Goal: Task Accomplishment & Management: Complete application form

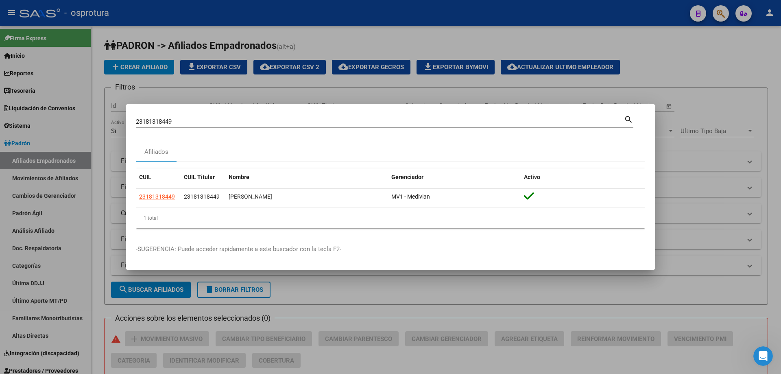
click at [291, 125] on input "23181318449" at bounding box center [380, 121] width 488 height 7
paste input "-21895415-4"
type input "23218954154"
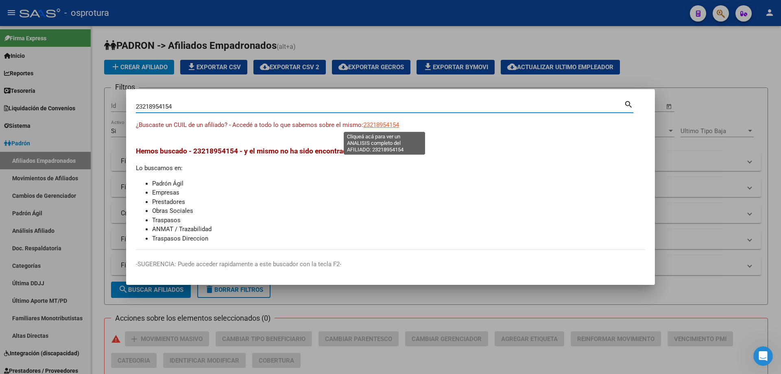
click at [378, 124] on span "23218954154" at bounding box center [381, 124] width 36 height 7
type textarea "23218954154"
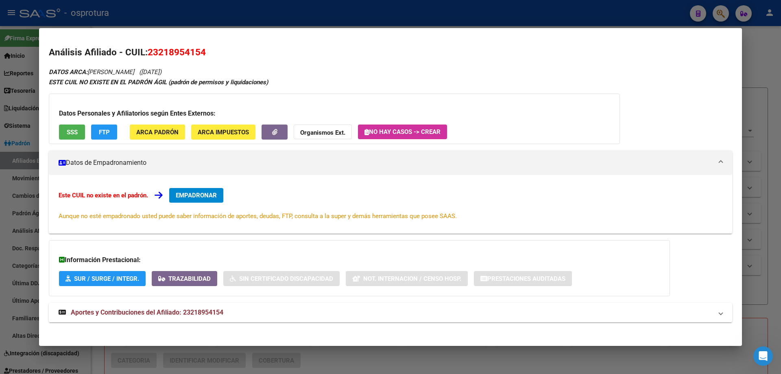
click at [217, 192] on span "EMPADRONAR" at bounding box center [196, 195] width 41 height 7
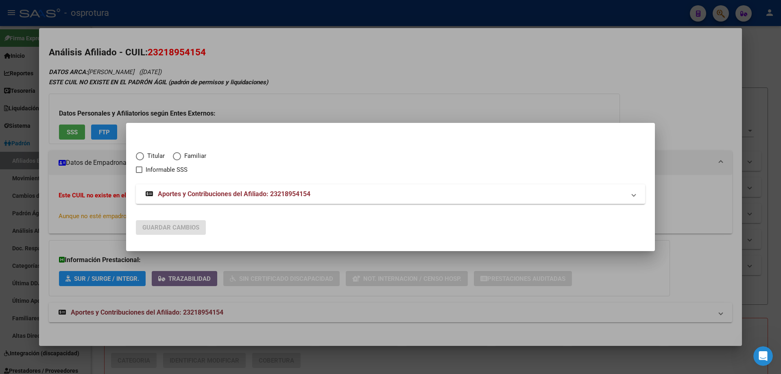
click at [147, 157] on span "Titular" at bounding box center [154, 155] width 21 height 9
click at [144, 157] on input "Titular" at bounding box center [140, 156] width 8 height 8
radio input "true"
checkbox input "true"
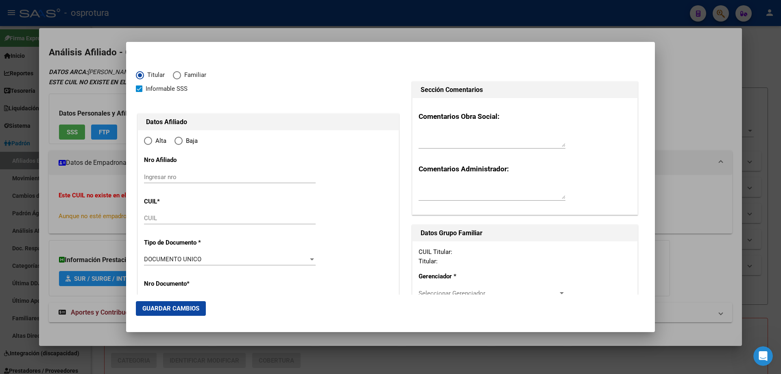
type input "23-21895415-4"
type input "21895415"
type input "[PERSON_NAME]"
type input "[DATE]"
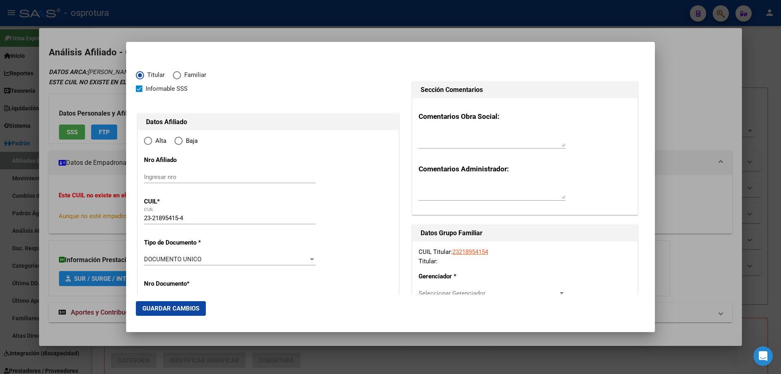
type input "VILLA [PERSON_NAME]"
type input "3061"
type input "SARMIENTO"
type input "1239"
radio input "true"
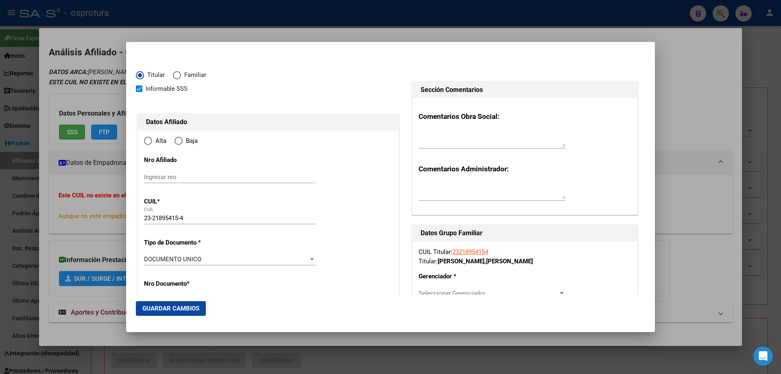
type input "VILLA [PERSON_NAME]"
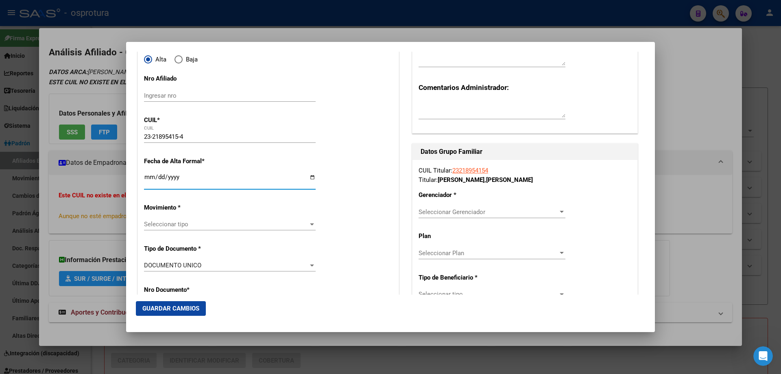
click at [149, 177] on input "Ingresar fecha" at bounding box center [230, 180] width 172 height 13
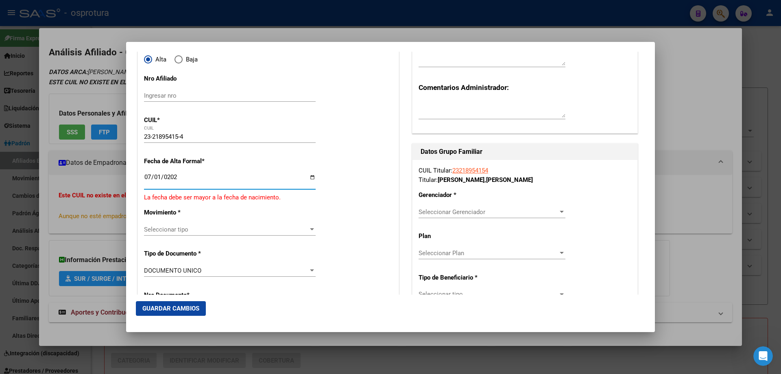
type input "[DATE]"
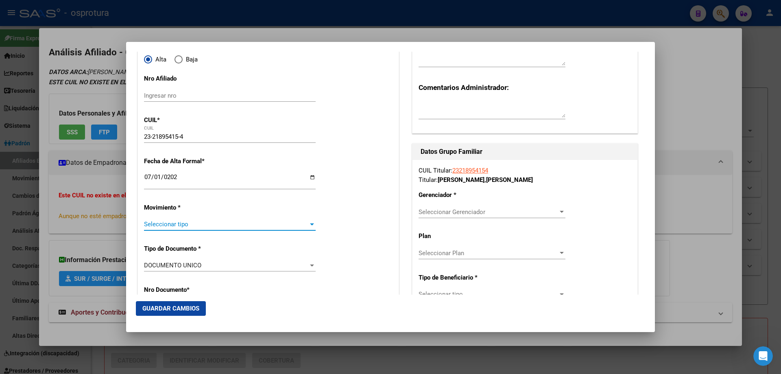
click at [172, 222] on span "Seleccionar tipo" at bounding box center [226, 223] width 164 height 7
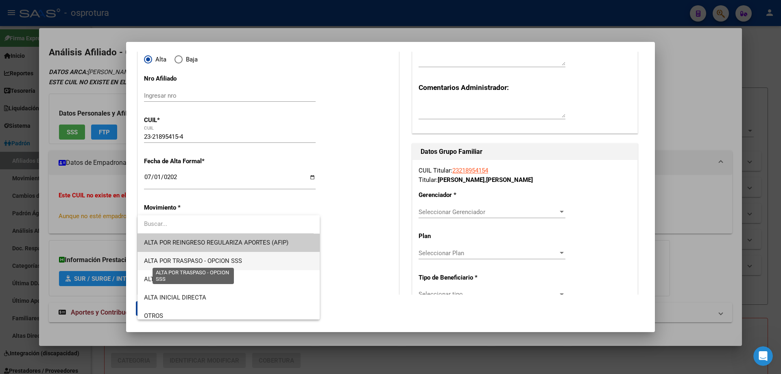
scroll to position [163, 0]
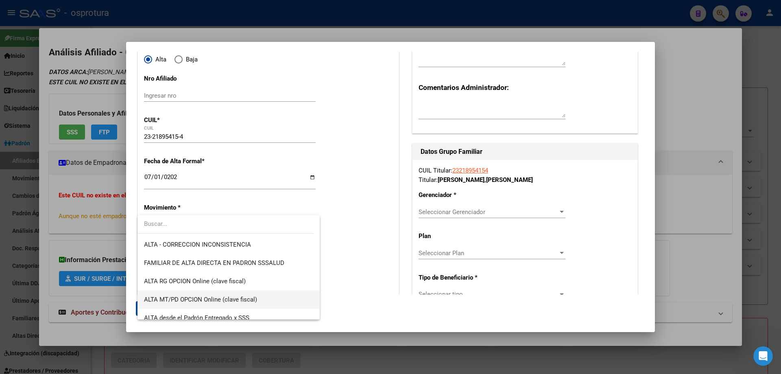
click at [181, 305] on span "ALTA MT/PD OPCION Online (clave fiscal)" at bounding box center [228, 299] width 169 height 18
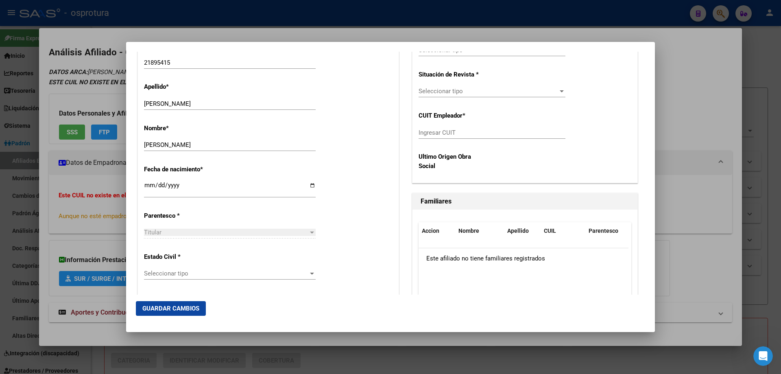
scroll to position [407, 0]
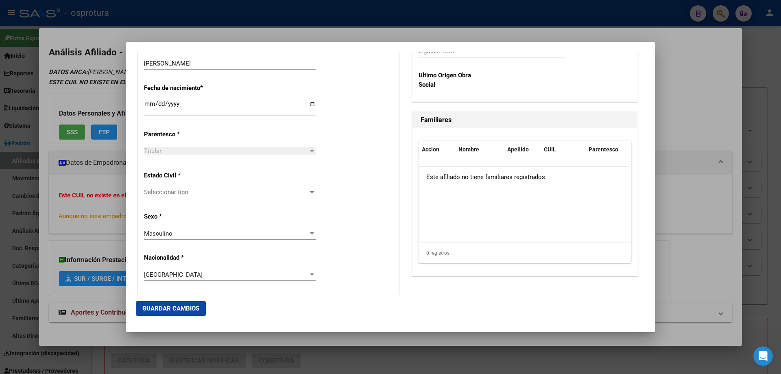
click at [170, 196] on div "Seleccionar tipo Seleccionar tipo" at bounding box center [230, 192] width 172 height 12
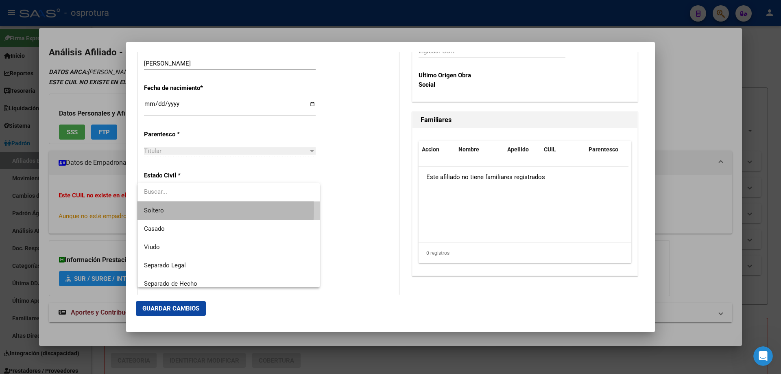
click at [170, 209] on span "Soltero" at bounding box center [228, 210] width 169 height 18
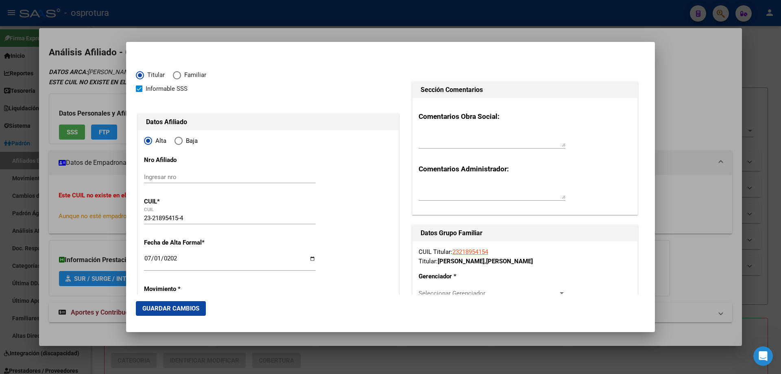
scroll to position [203, 0]
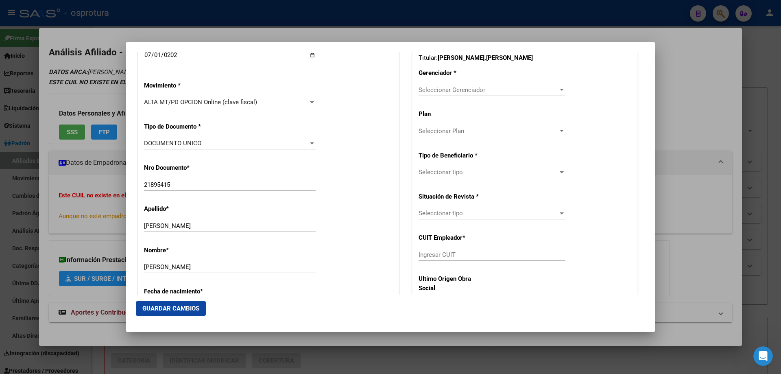
click at [431, 95] on div "Seleccionar Gerenciador Seleccionar Gerenciador" at bounding box center [492, 90] width 147 height 12
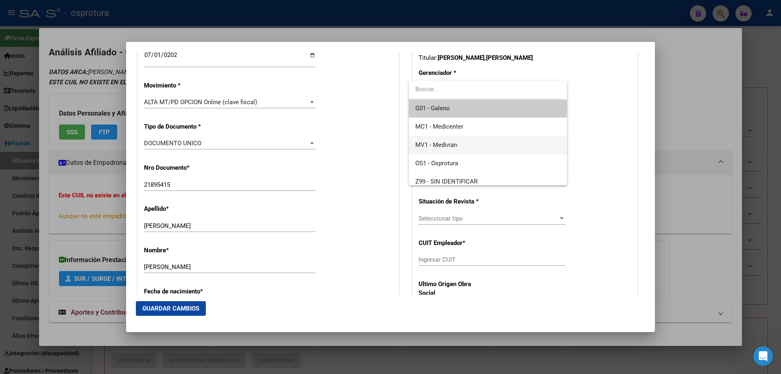
click at [438, 153] on span "MV1 - Medivian" at bounding box center [487, 145] width 145 height 18
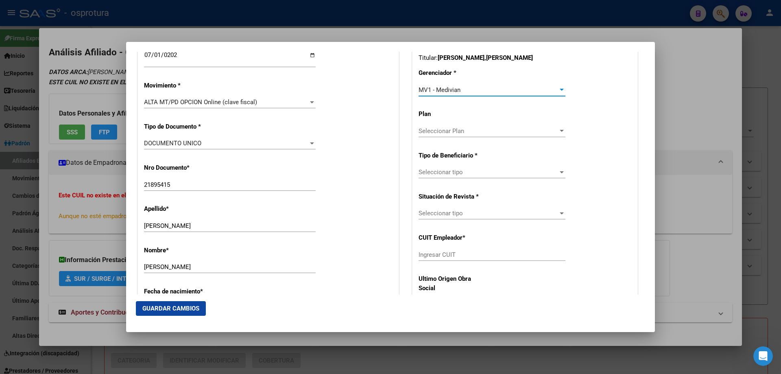
click at [445, 167] on div "Seleccionar tipo Seleccionar tipo" at bounding box center [492, 172] width 147 height 12
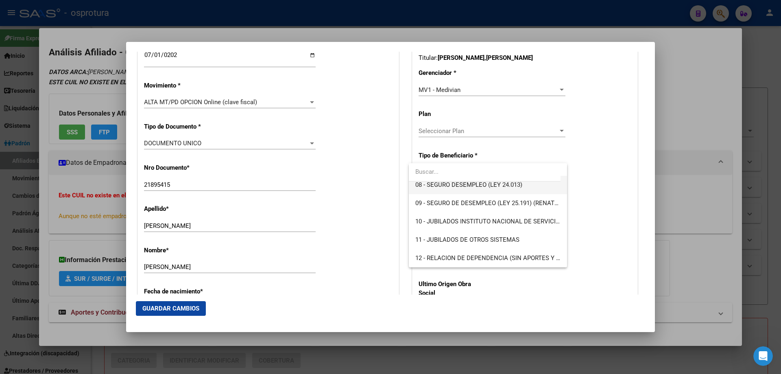
scroll to position [111, 0]
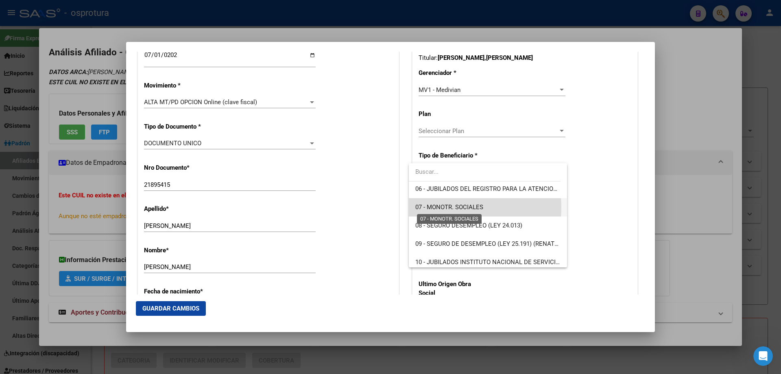
click at [451, 207] on span "07 - MONOTR. SOCIALES" at bounding box center [449, 206] width 68 height 7
type input "23-21895415-4"
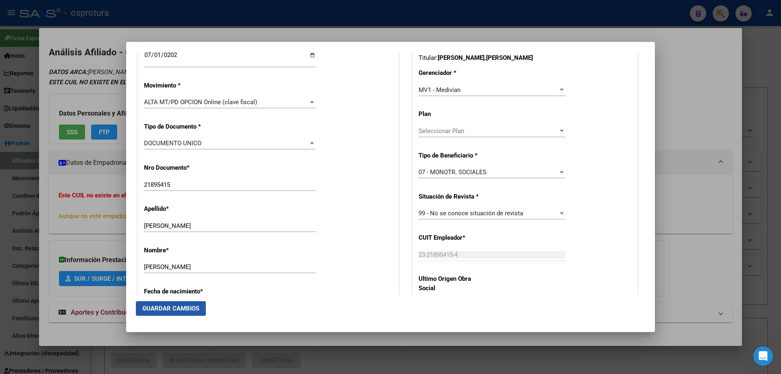
click at [168, 309] on span "Guardar Cambios" at bounding box center [170, 308] width 57 height 7
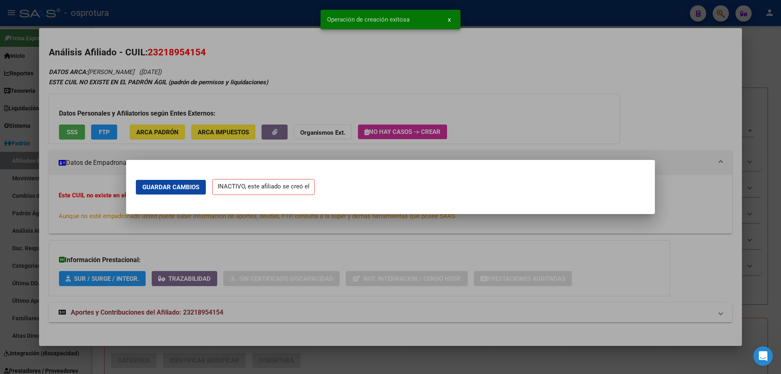
scroll to position [0, 0]
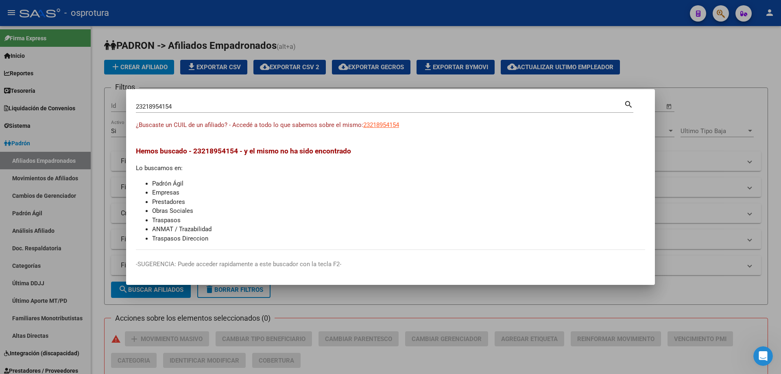
click at [216, 104] on input "23218954154" at bounding box center [380, 106] width 488 height 7
paste input "0-13698685-7"
click at [304, 104] on input "20136986857" at bounding box center [380, 106] width 488 height 7
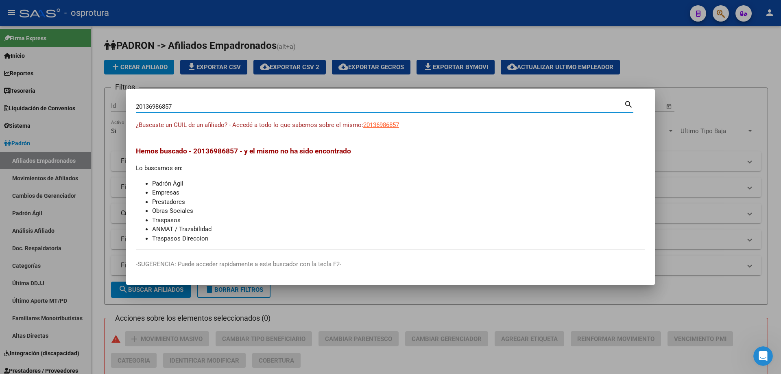
paste input "-16060212-1"
type input "20160602121"
click at [377, 129] on app-link-go-to "20160602121" at bounding box center [381, 124] width 36 height 9
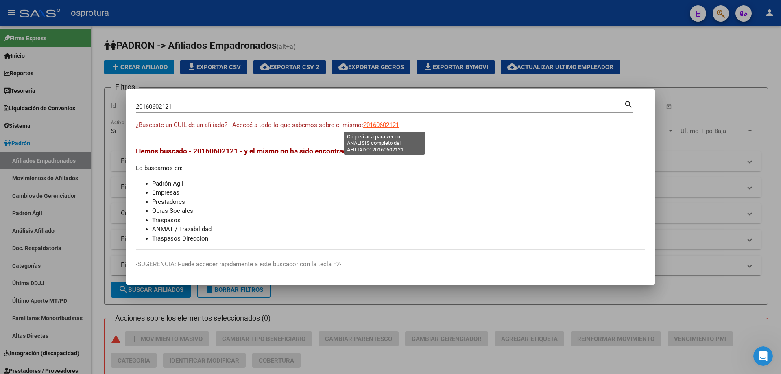
click at [377, 126] on span "20160602121" at bounding box center [381, 124] width 36 height 7
type textarea "20160602121"
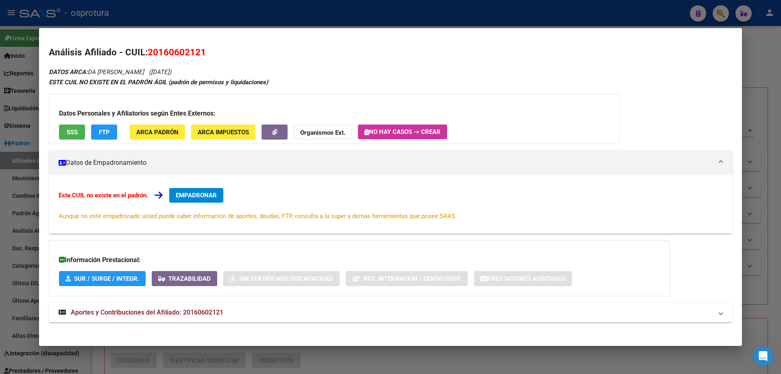
click at [192, 197] on span "EMPADRONAR" at bounding box center [196, 195] width 41 height 7
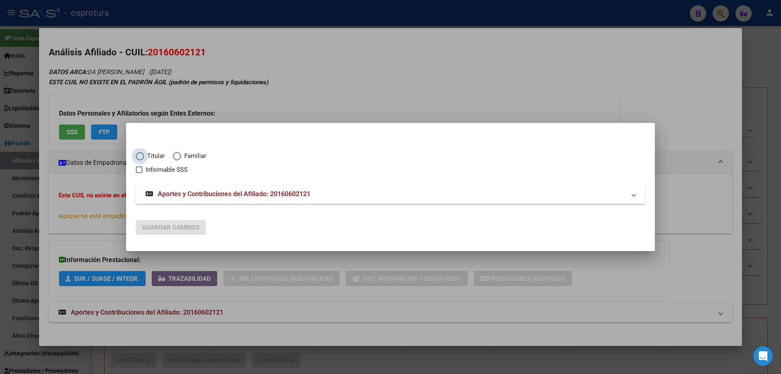
click at [142, 152] on span "Elija una opción" at bounding box center [140, 156] width 8 height 8
click at [142, 152] on input "Titular" at bounding box center [140, 156] width 8 height 8
radio input "true"
checkbox input "true"
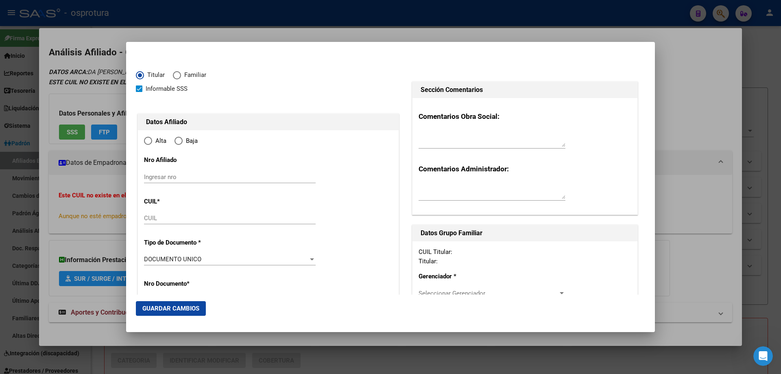
type input "20-16060212-1"
type input "16060212"
type input "DA ROZA"
type input "[PERSON_NAME]"
type input "[DATE]"
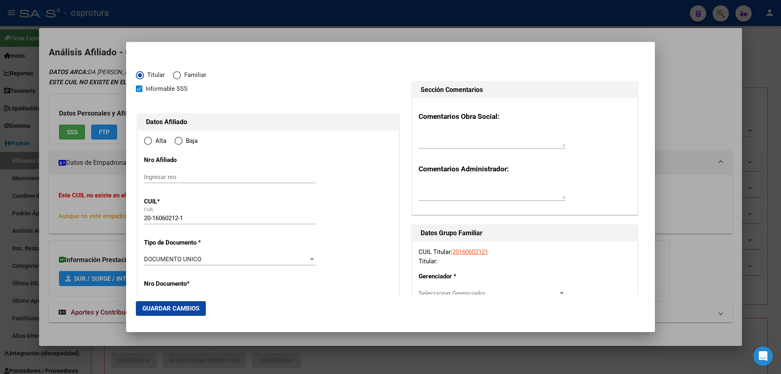
type input "GOBERNADOR [PERSON_NAME]"
type input "3315"
type input "[PERSON_NAME]"
type input "242"
radio input "true"
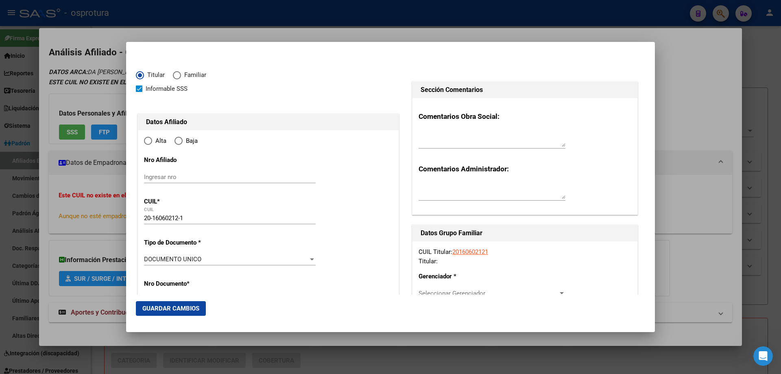
type input "GOBERNADOR [PERSON_NAME]"
click at [147, 258] on input "Ingresar fecha" at bounding box center [230, 261] width 172 height 13
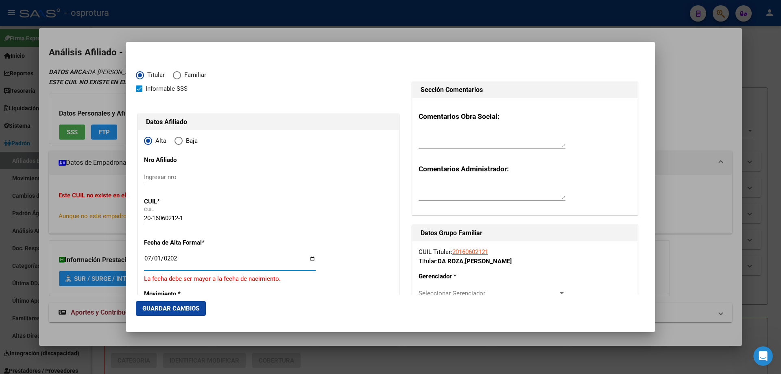
type input "[DATE]"
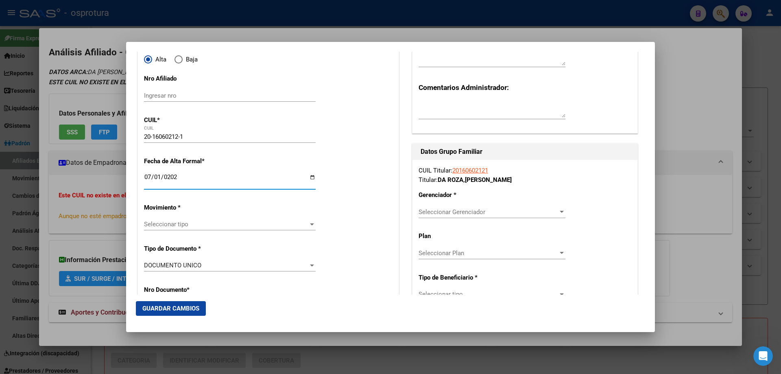
scroll to position [163, 0]
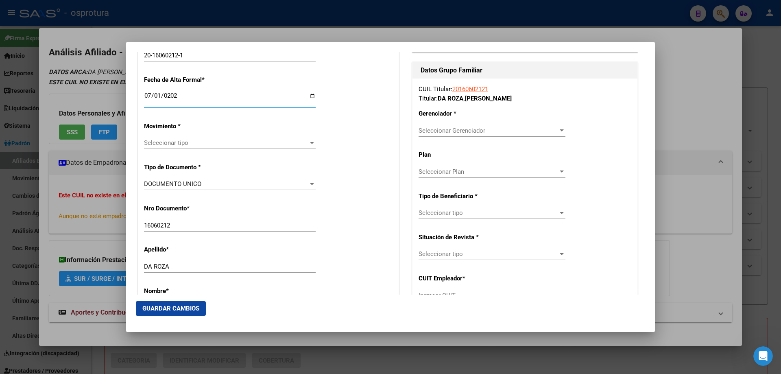
click at [199, 137] on div "Seleccionar tipo Seleccionar tipo" at bounding box center [230, 143] width 172 height 12
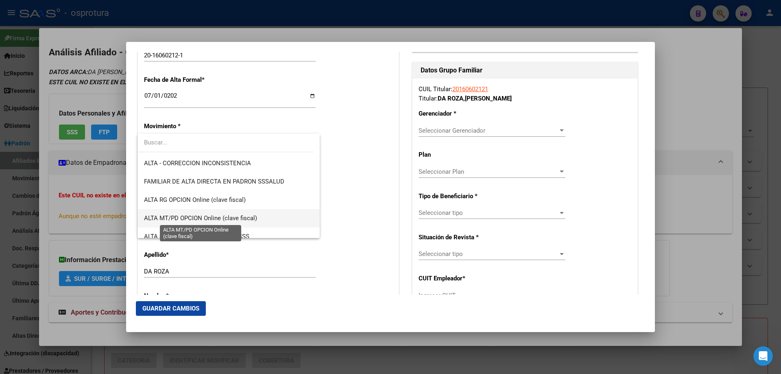
click at [216, 214] on span "ALTA MT/PD OPCION Online (clave fiscal)" at bounding box center [200, 217] width 113 height 7
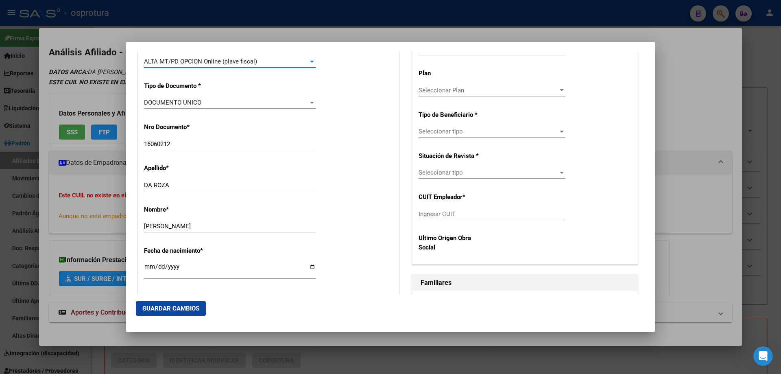
scroll to position [366, 0]
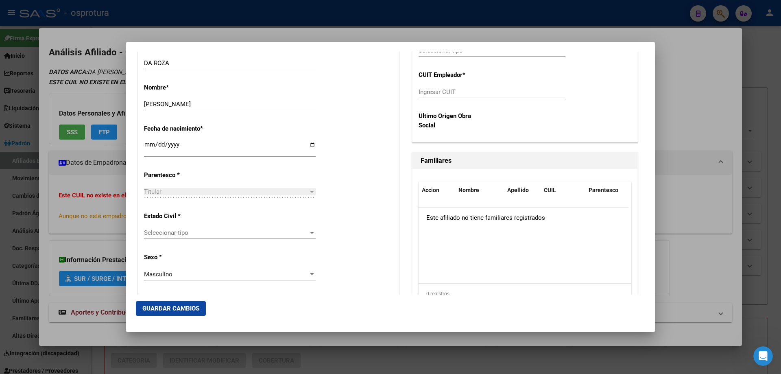
click at [193, 237] on div "Seleccionar tipo Seleccionar tipo" at bounding box center [230, 233] width 172 height 12
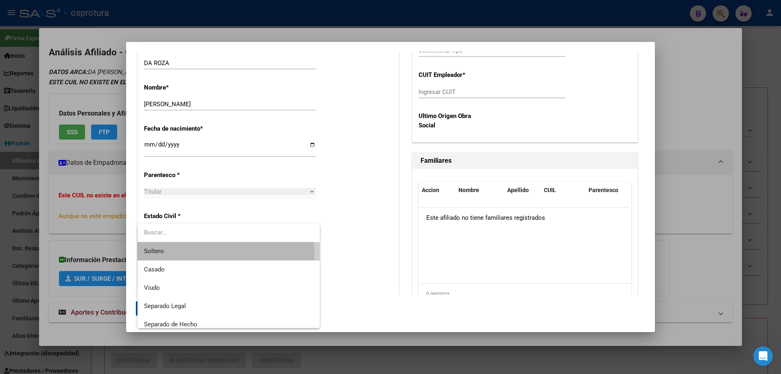
click at [193, 253] on span "Soltero" at bounding box center [228, 251] width 169 height 18
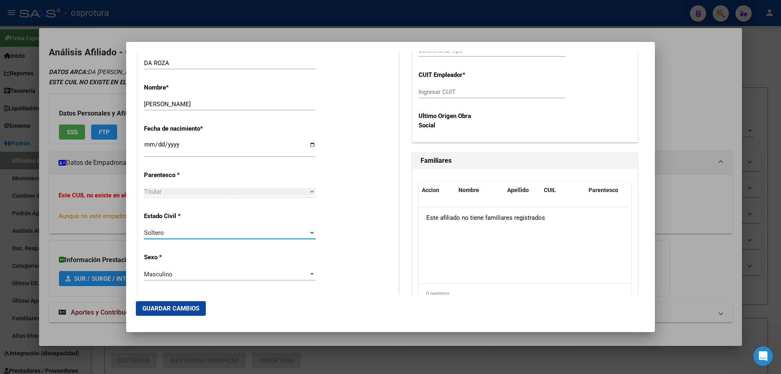
scroll to position [81, 0]
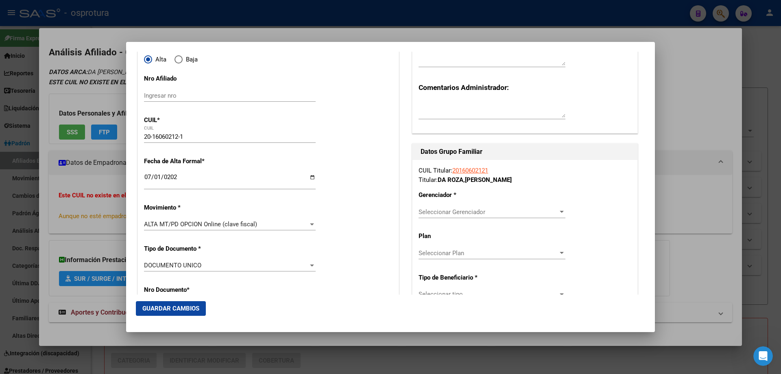
click at [451, 216] on div "Seleccionar Gerenciador Seleccionar Gerenciador" at bounding box center [492, 212] width 147 height 12
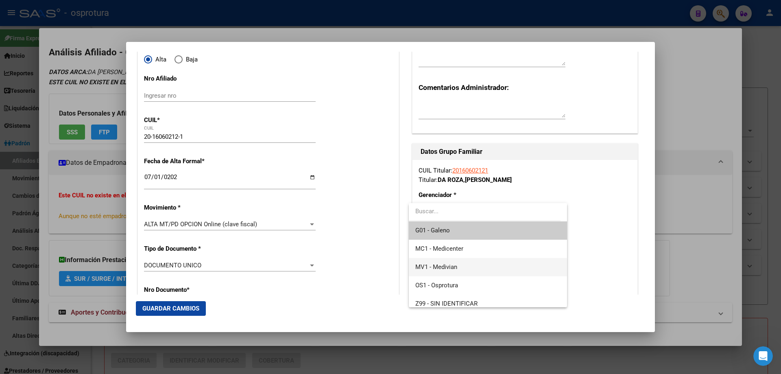
click at [463, 271] on span "MV1 - Medivian" at bounding box center [487, 267] width 145 height 18
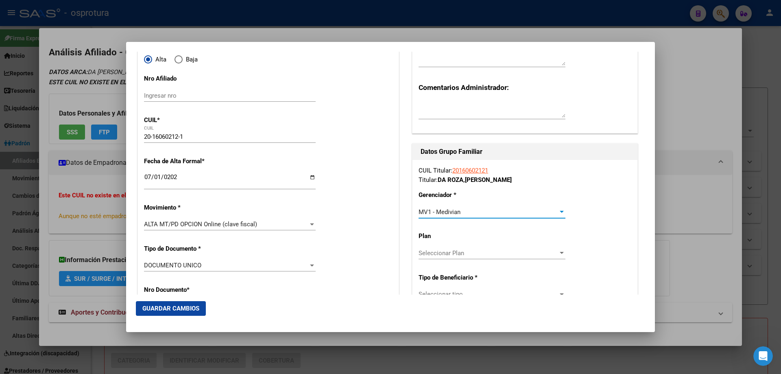
scroll to position [244, 0]
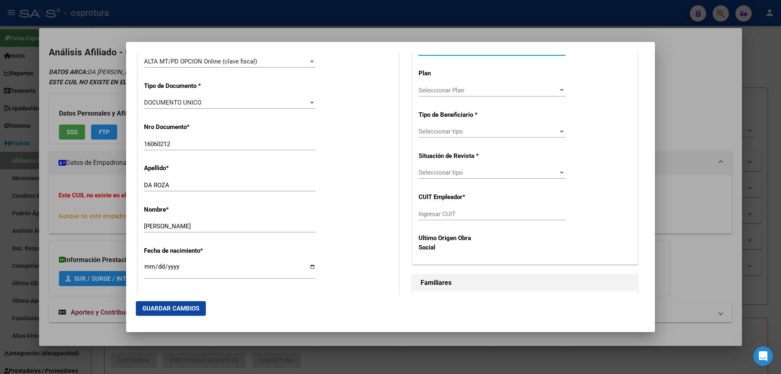
click at [454, 131] on span "Seleccionar tipo" at bounding box center [489, 131] width 140 height 7
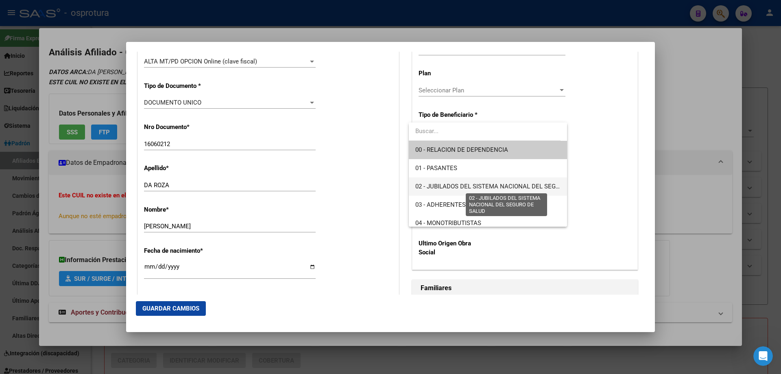
scroll to position [81, 0]
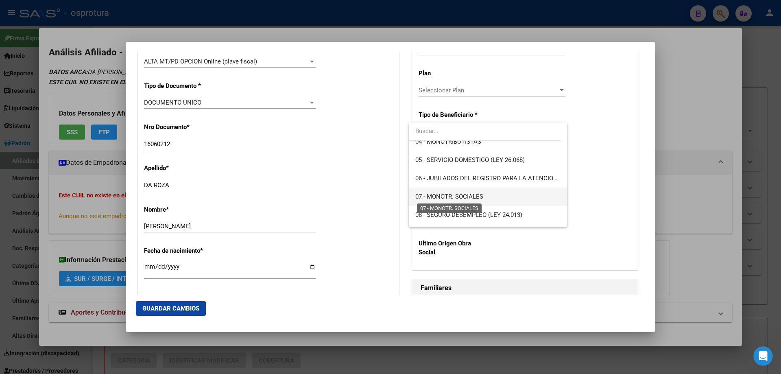
click at [449, 200] on span "07 - MONOTR. SOCIALES" at bounding box center [449, 196] width 68 height 7
type input "20-16060212-1"
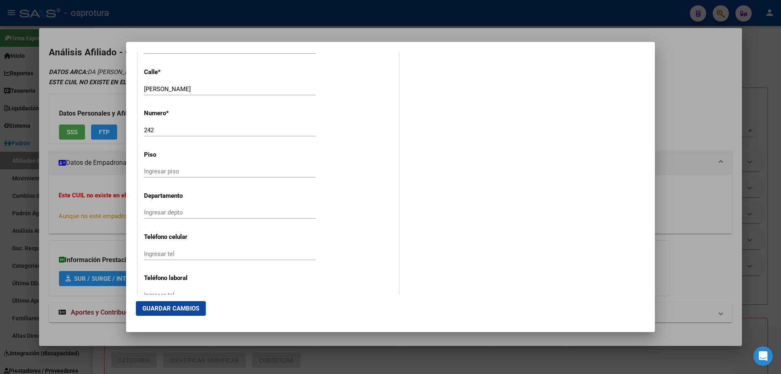
scroll to position [1038, 0]
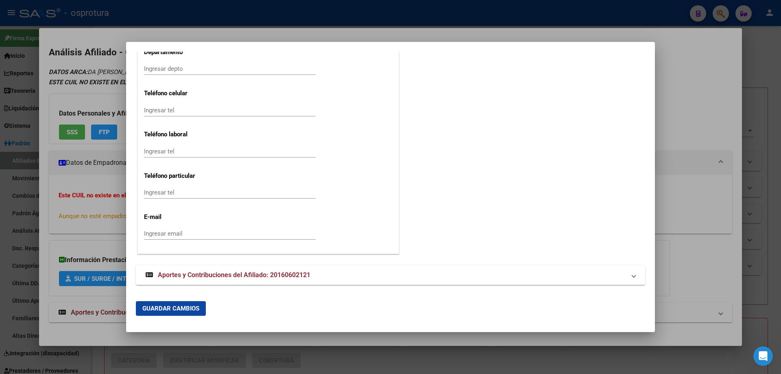
click at [275, 272] on span "Aportes y Contribuciones del Afiliado: 20160602121" at bounding box center [234, 275] width 153 height 8
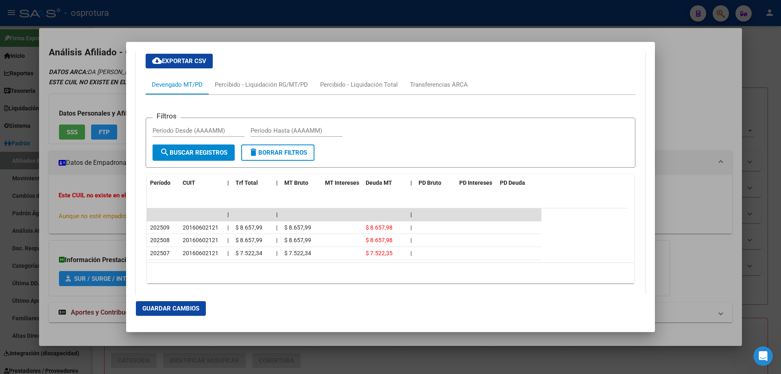
click at [176, 309] on span "Guardar Cambios" at bounding box center [170, 308] width 57 height 7
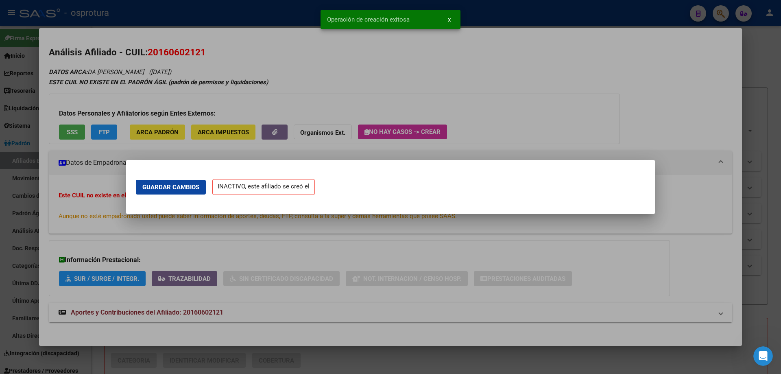
scroll to position [0, 0]
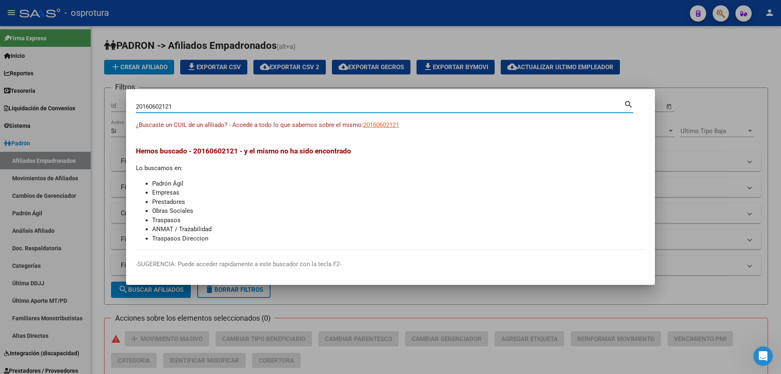
click at [371, 108] on input "20160602121" at bounding box center [380, 106] width 488 height 7
paste input "7-24463623-9"
type input "27244636239"
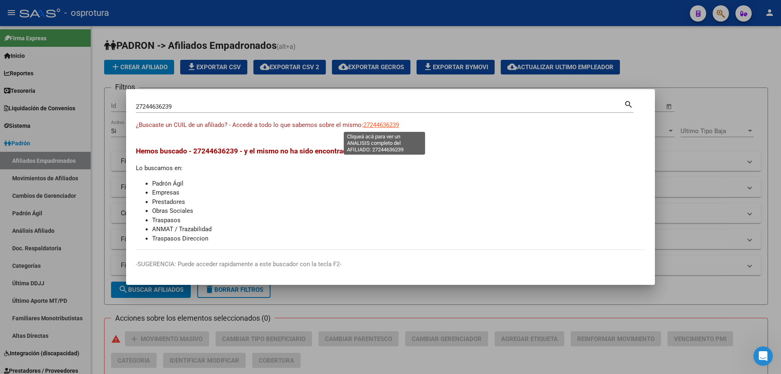
click at [395, 125] on span "27244636239" at bounding box center [381, 124] width 36 height 7
type textarea "27244636239"
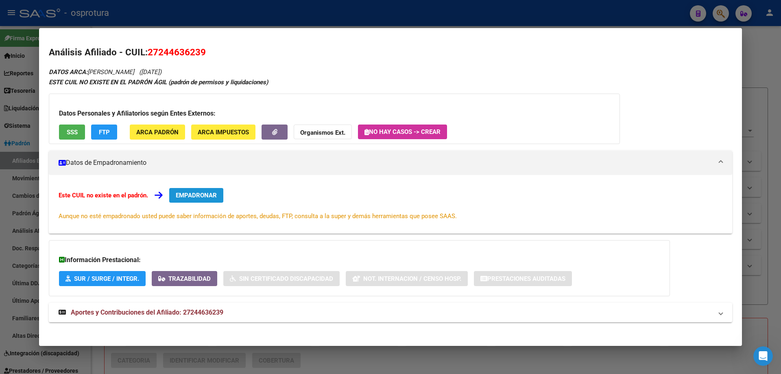
click at [201, 190] on button "EMPADRONAR" at bounding box center [196, 195] width 54 height 15
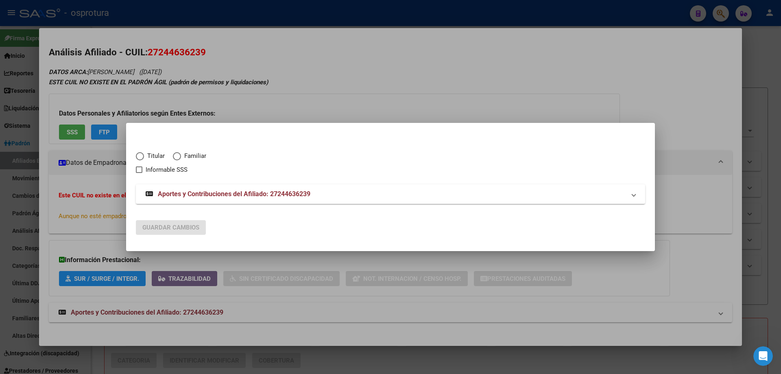
click at [148, 151] on div "Titular Familiar Informable SSS" at bounding box center [390, 158] width 509 height 33
click at [153, 158] on span "Titular" at bounding box center [154, 155] width 21 height 9
click at [144, 158] on input "Titular" at bounding box center [140, 156] width 8 height 8
radio input "true"
checkbox input "true"
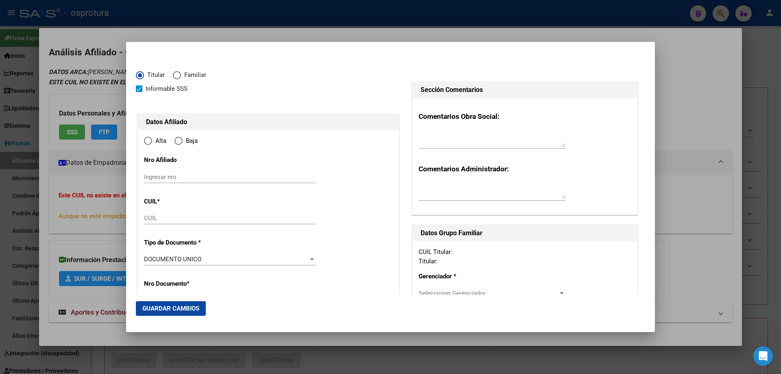
type input "27-24463623-9"
type input "24463623"
type input "[PERSON_NAME]"
type input "[DATE]"
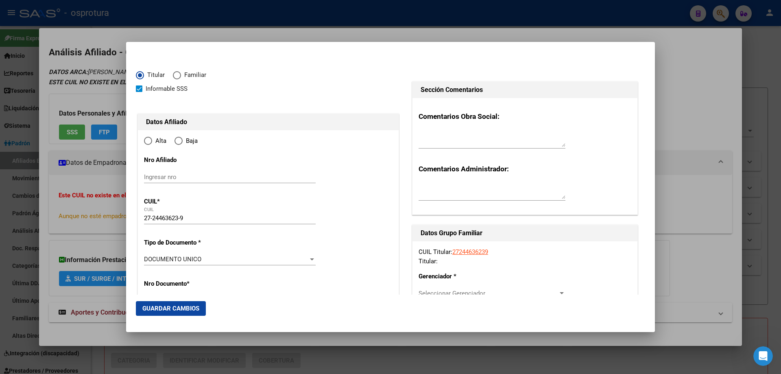
type input "BARRIO [PERSON_NAME]"
type input "5001"
type input "CRISOL"
type input "43"
type input "BARRIO [PERSON_NAME]"
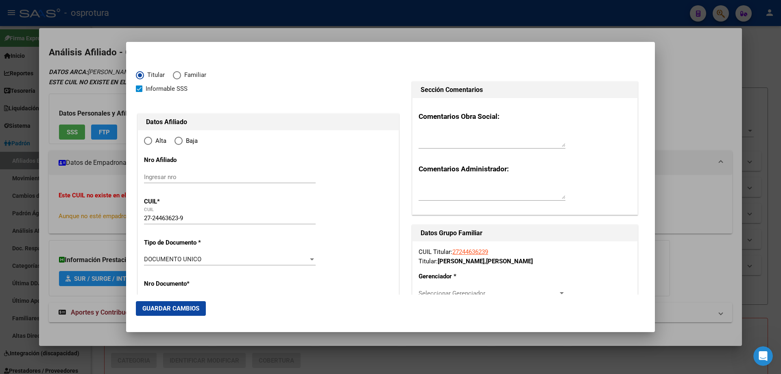
radio input "true"
click at [148, 262] on input "Ingresar fecha" at bounding box center [230, 261] width 172 height 13
type input "[DATE]"
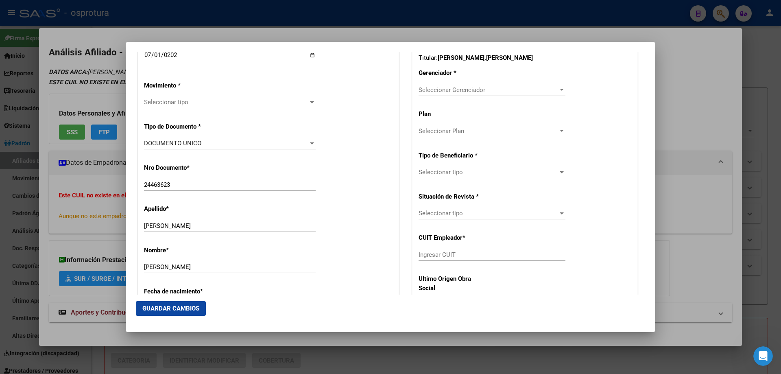
click at [175, 103] on span "Seleccionar tipo" at bounding box center [226, 101] width 164 height 7
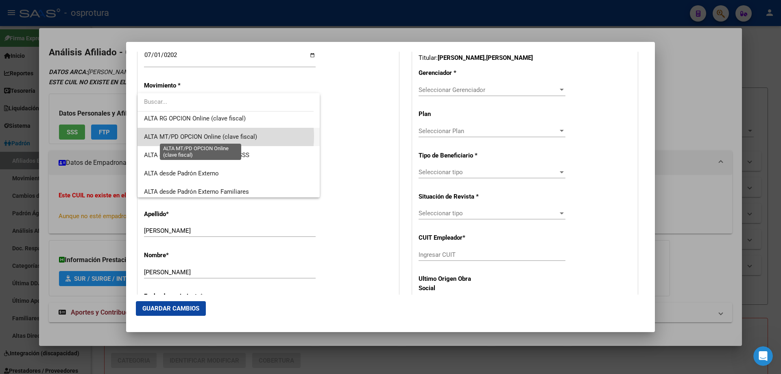
click at [207, 136] on span "ALTA MT/PD OPCION Online (clave fiscal)" at bounding box center [200, 136] width 113 height 7
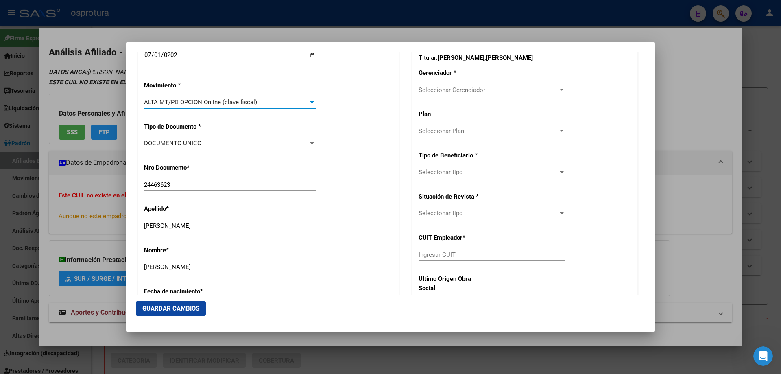
scroll to position [366, 0]
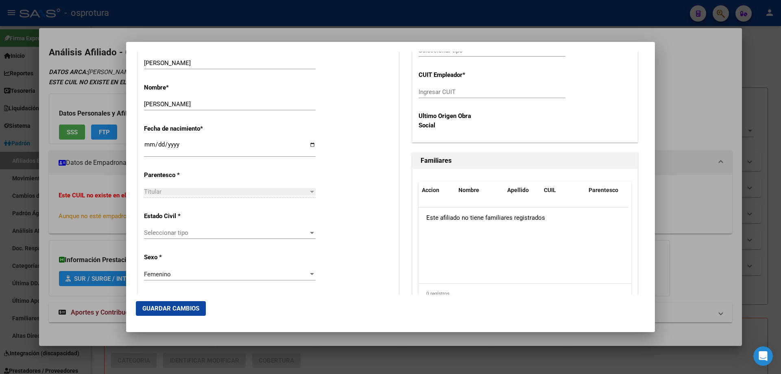
click at [213, 232] on span "Seleccionar tipo" at bounding box center [226, 232] width 164 height 7
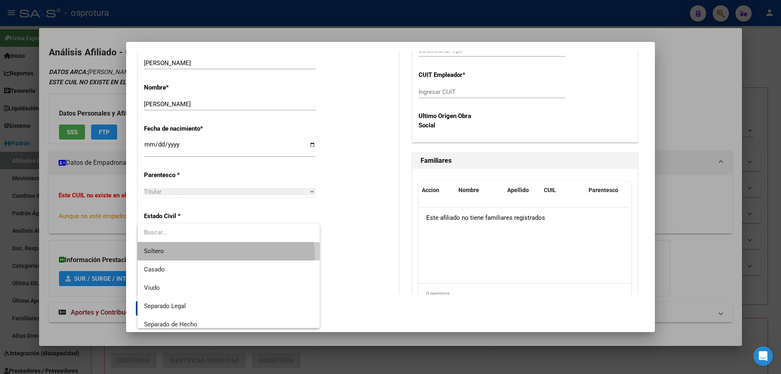
click at [212, 258] on span "Soltero" at bounding box center [228, 251] width 169 height 18
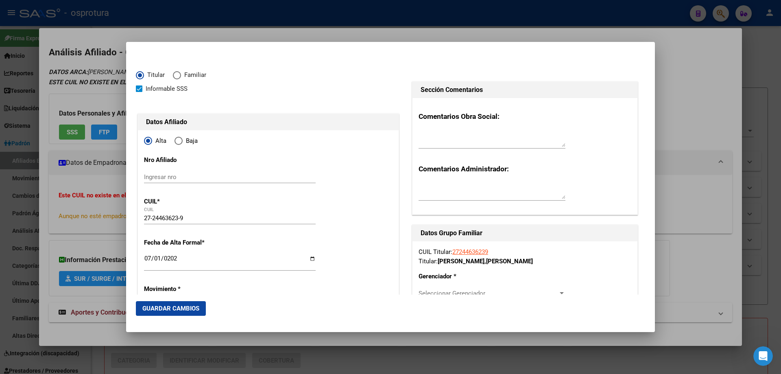
scroll to position [203, 0]
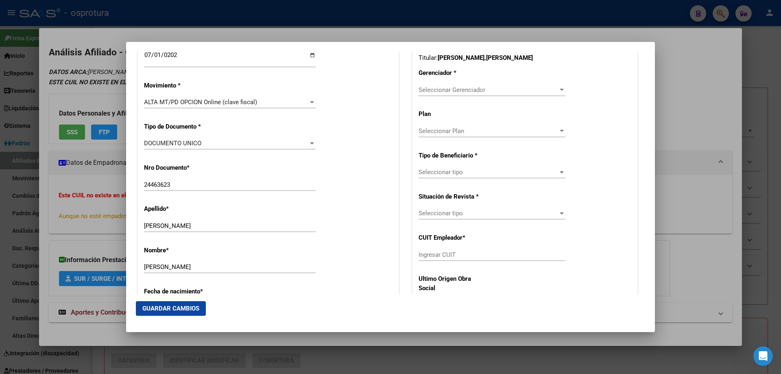
click at [478, 92] on span "Seleccionar Gerenciador" at bounding box center [489, 89] width 140 height 7
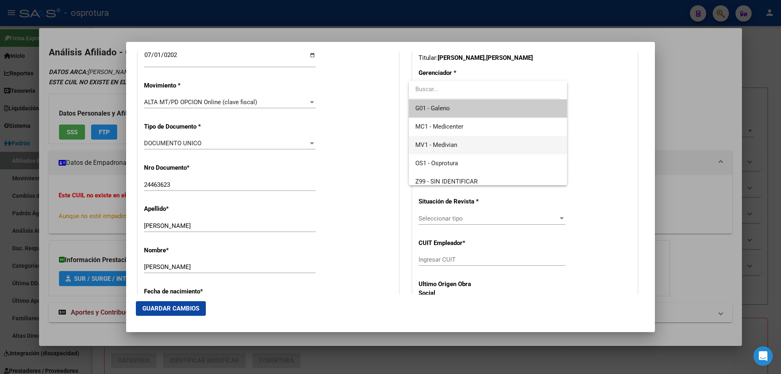
click at [457, 150] on span "MV1 - Medivian" at bounding box center [487, 145] width 145 height 18
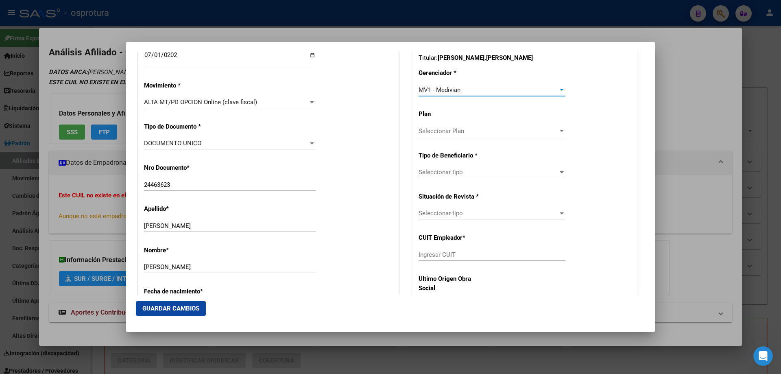
click at [452, 169] on span "Seleccionar tipo" at bounding box center [489, 171] width 140 height 7
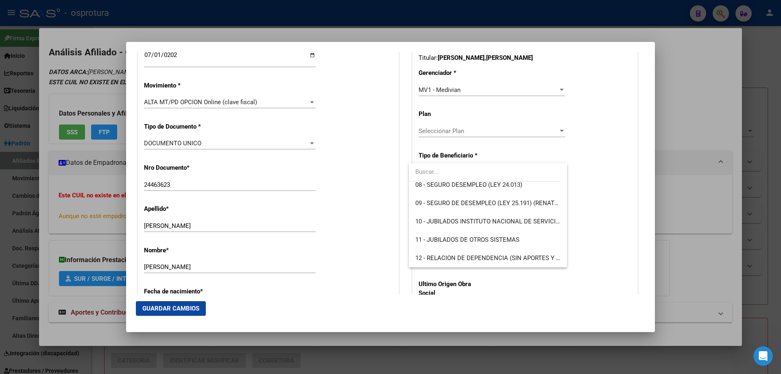
scroll to position [111, 0]
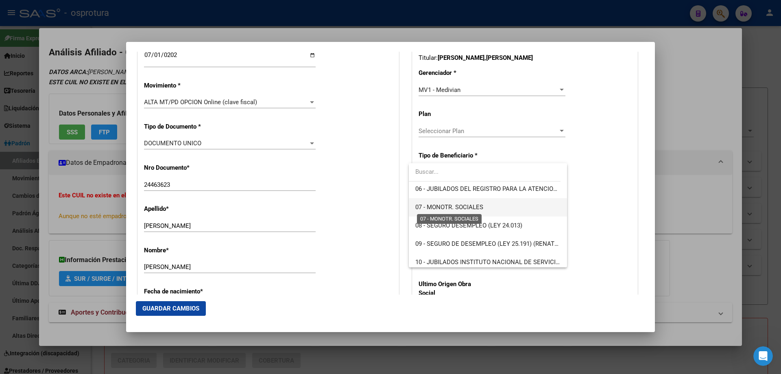
click at [444, 205] on span "07 - MONOTR. SOCIALES" at bounding box center [449, 206] width 68 height 7
type input "27-24463623-9"
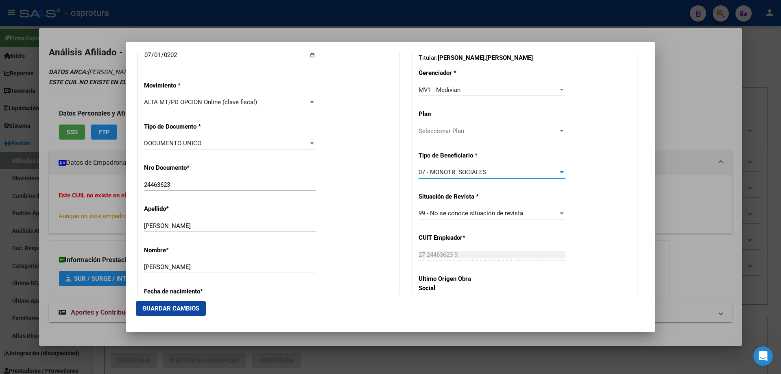
click at [189, 305] on span "Guardar Cambios" at bounding box center [170, 308] width 57 height 7
